Goal: Information Seeking & Learning: Learn about a topic

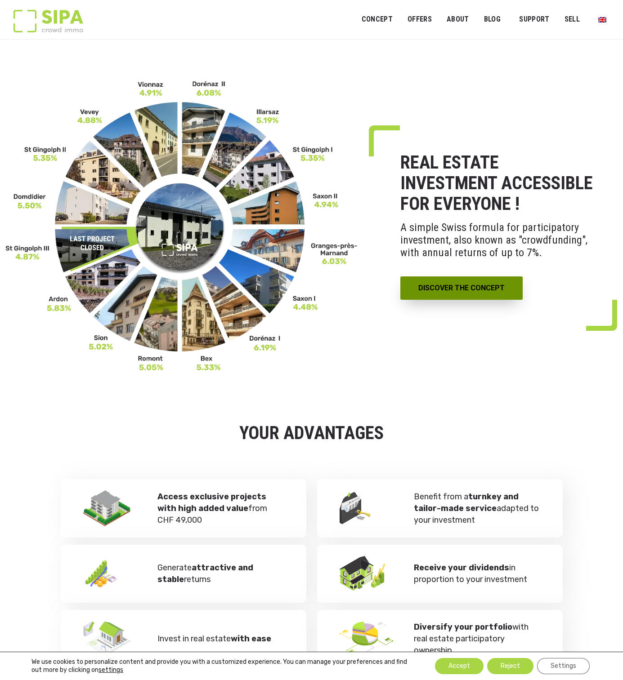
click at [471, 300] on link "DISCOVER THE CONCEPT" at bounding box center [461, 287] width 122 height 23
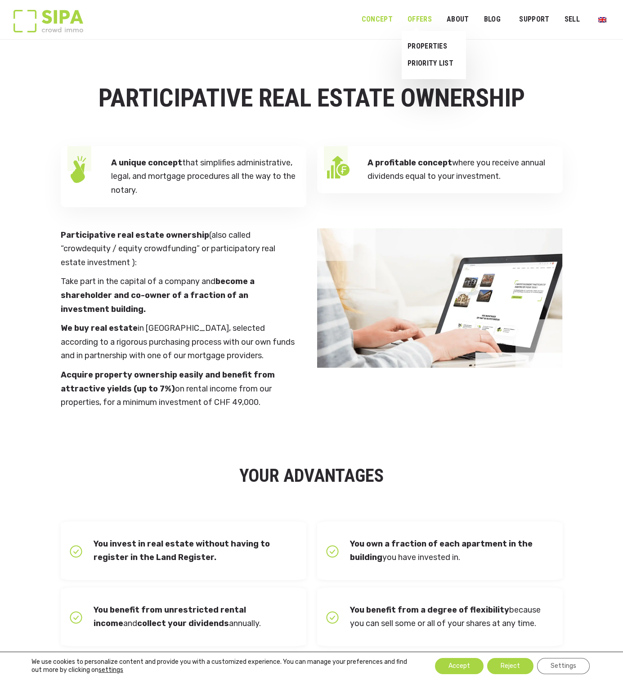
click at [425, 21] on link "OFFERS" at bounding box center [419, 19] width 36 height 20
click at [421, 49] on link "Properties" at bounding box center [430, 46] width 58 height 17
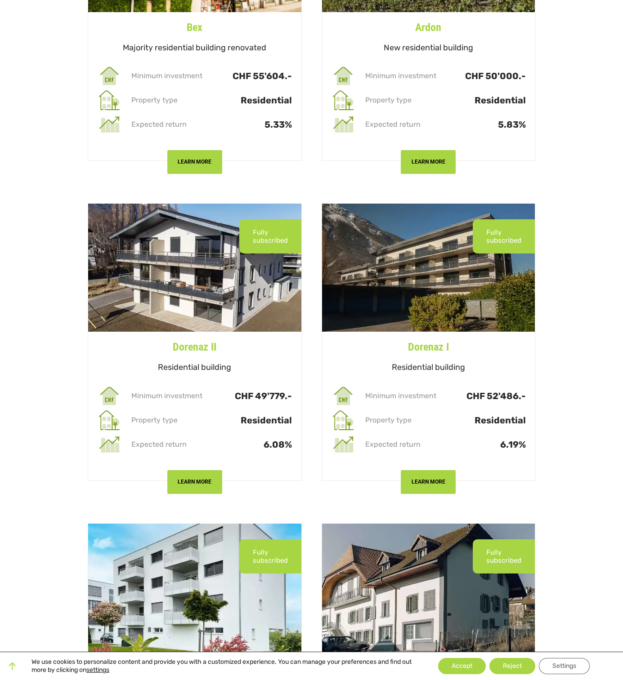
scroll to position [2203, 0]
